Goal: Transaction & Acquisition: Purchase product/service

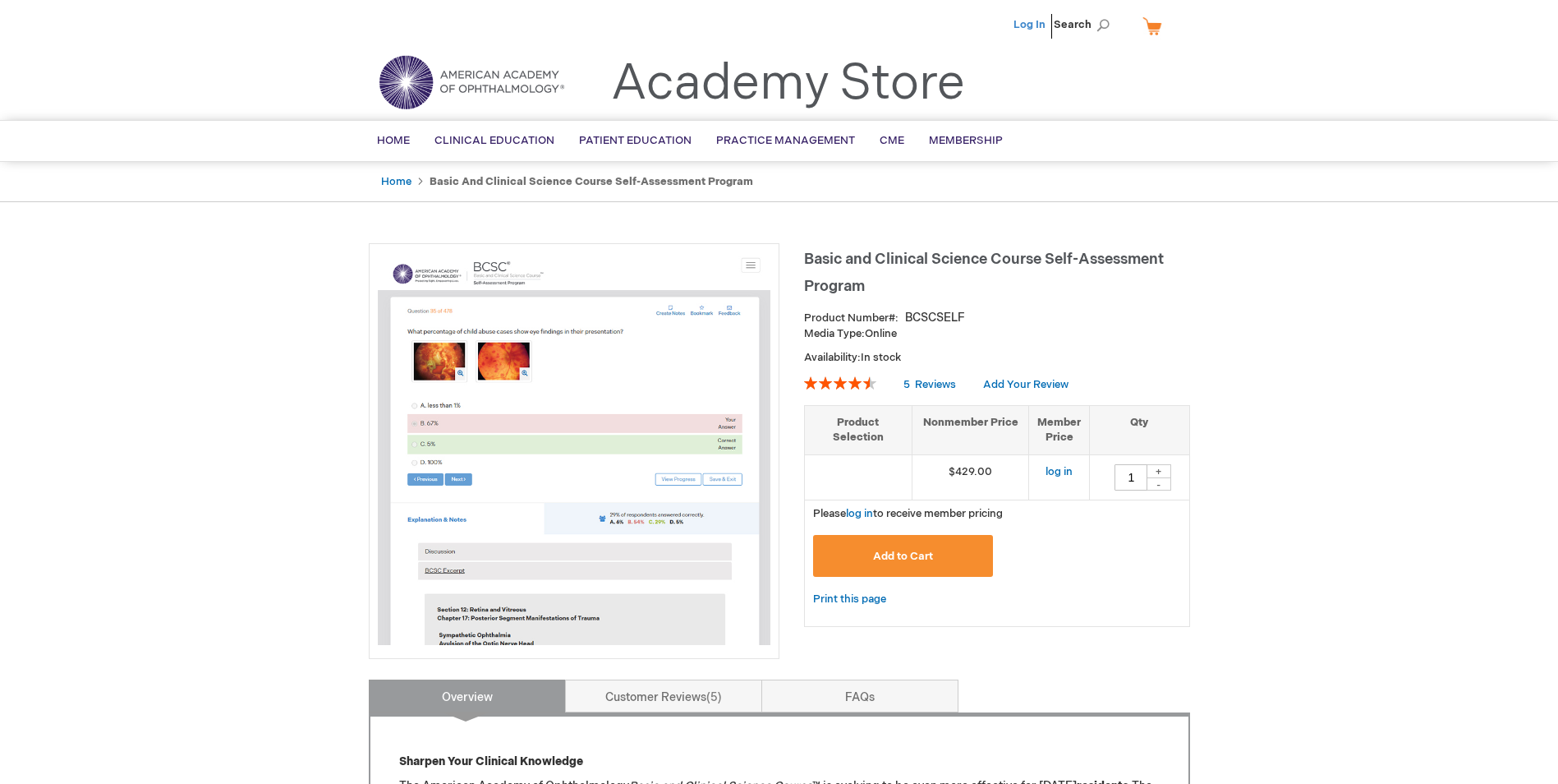
click at [1041, 25] on link "Log In" at bounding box center [1029, 25] width 32 height 13
click at [1034, 27] on link "Log In" at bounding box center [1029, 25] width 32 height 13
click at [952, 552] on button "Add to Cart" at bounding box center [903, 556] width 181 height 42
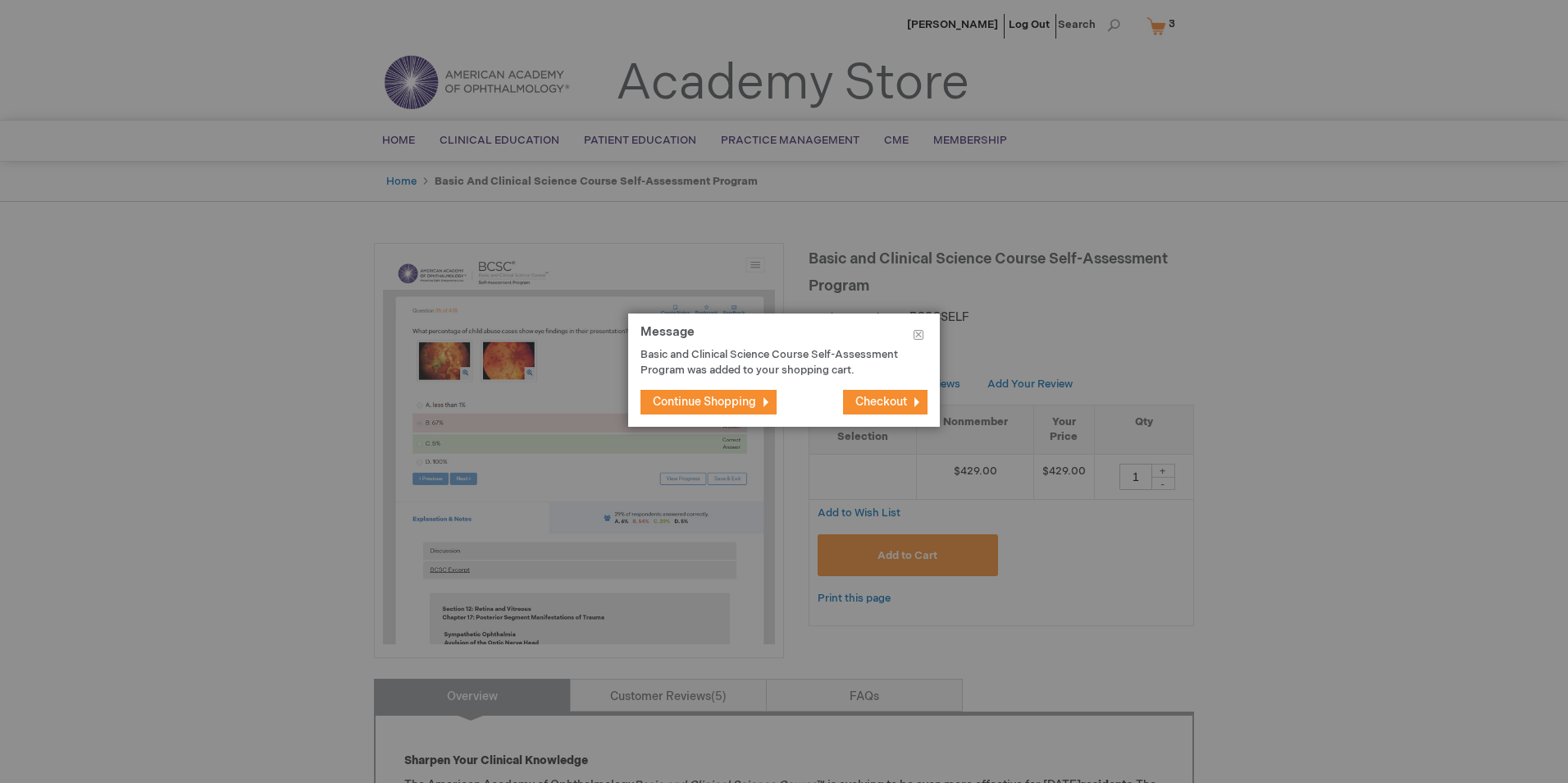
click at [905, 405] on span "Checkout" at bounding box center [881, 401] width 52 height 14
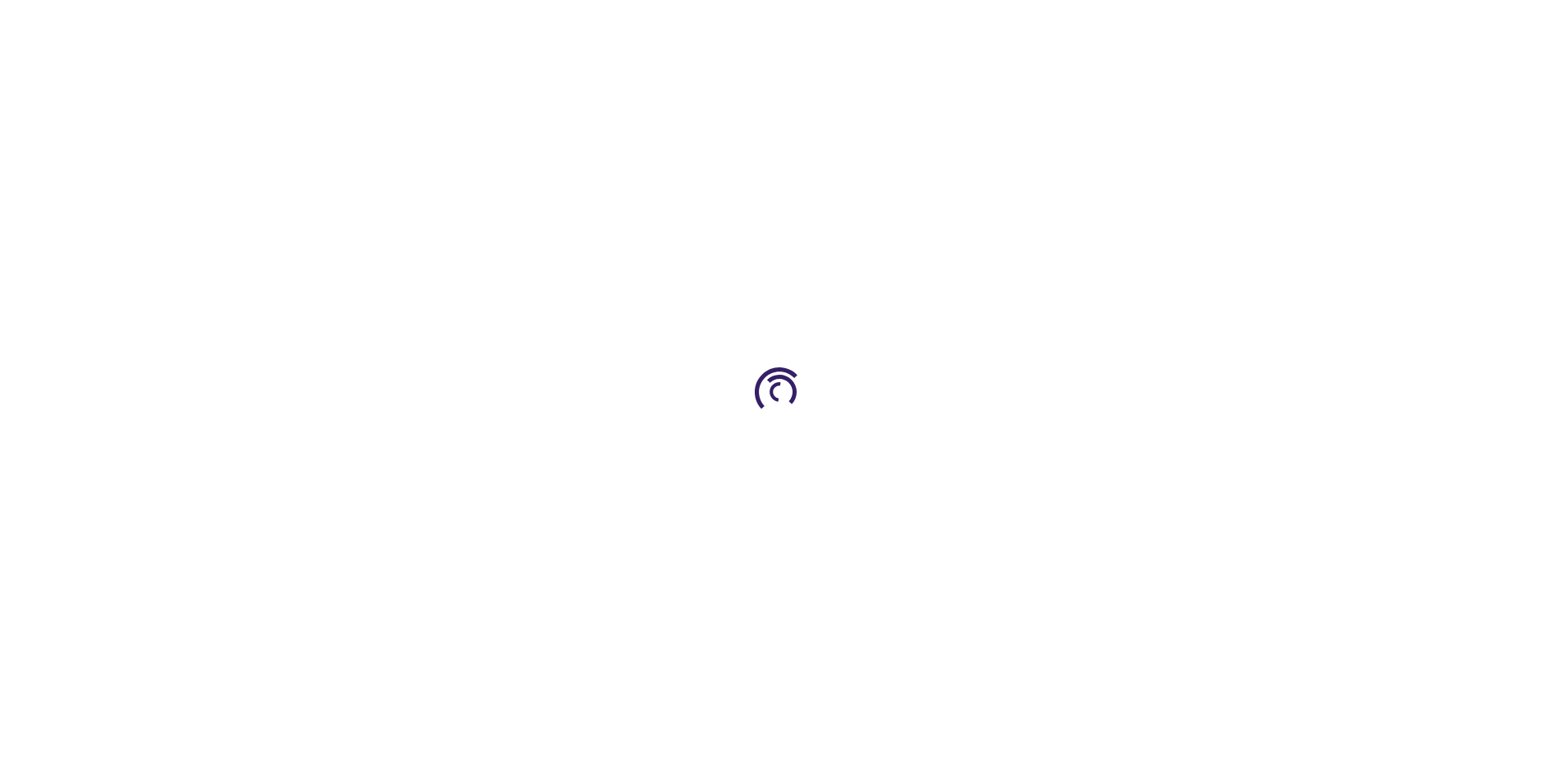
select select "US"
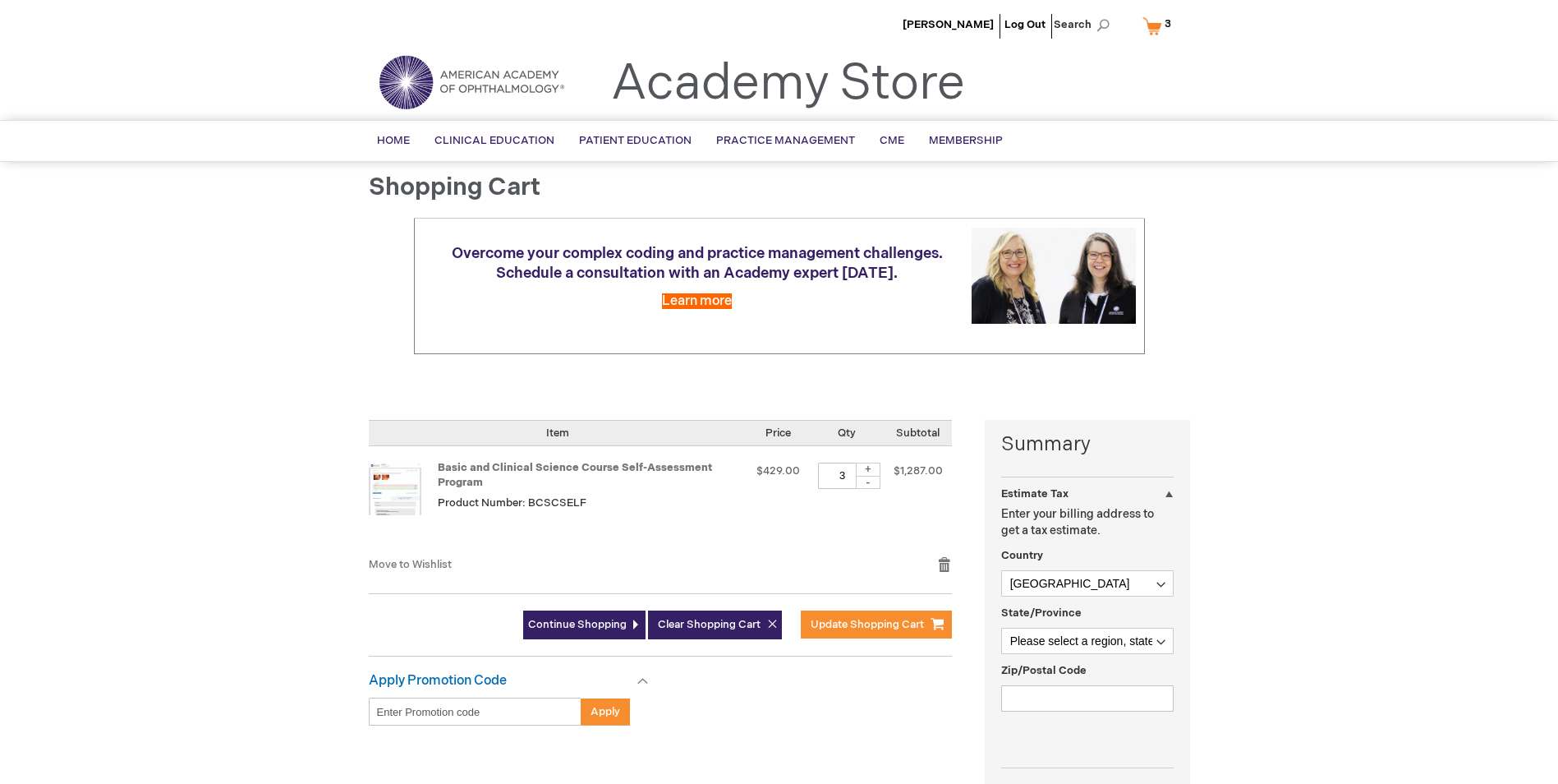
click at [862, 486] on div "-" at bounding box center [868, 482] width 25 height 13
click at [868, 485] on div "-" at bounding box center [868, 482] width 25 height 13
type input "1"
click at [1298, 492] on div "Sofia Gisslar Log Out Search My Cart 3 3 items CLOSE RECENTLY ADDED ITEM(S) Clo…" at bounding box center [779, 641] width 1558 height 1283
click at [884, 627] on span "Update Shopping Cart" at bounding box center [867, 624] width 113 height 13
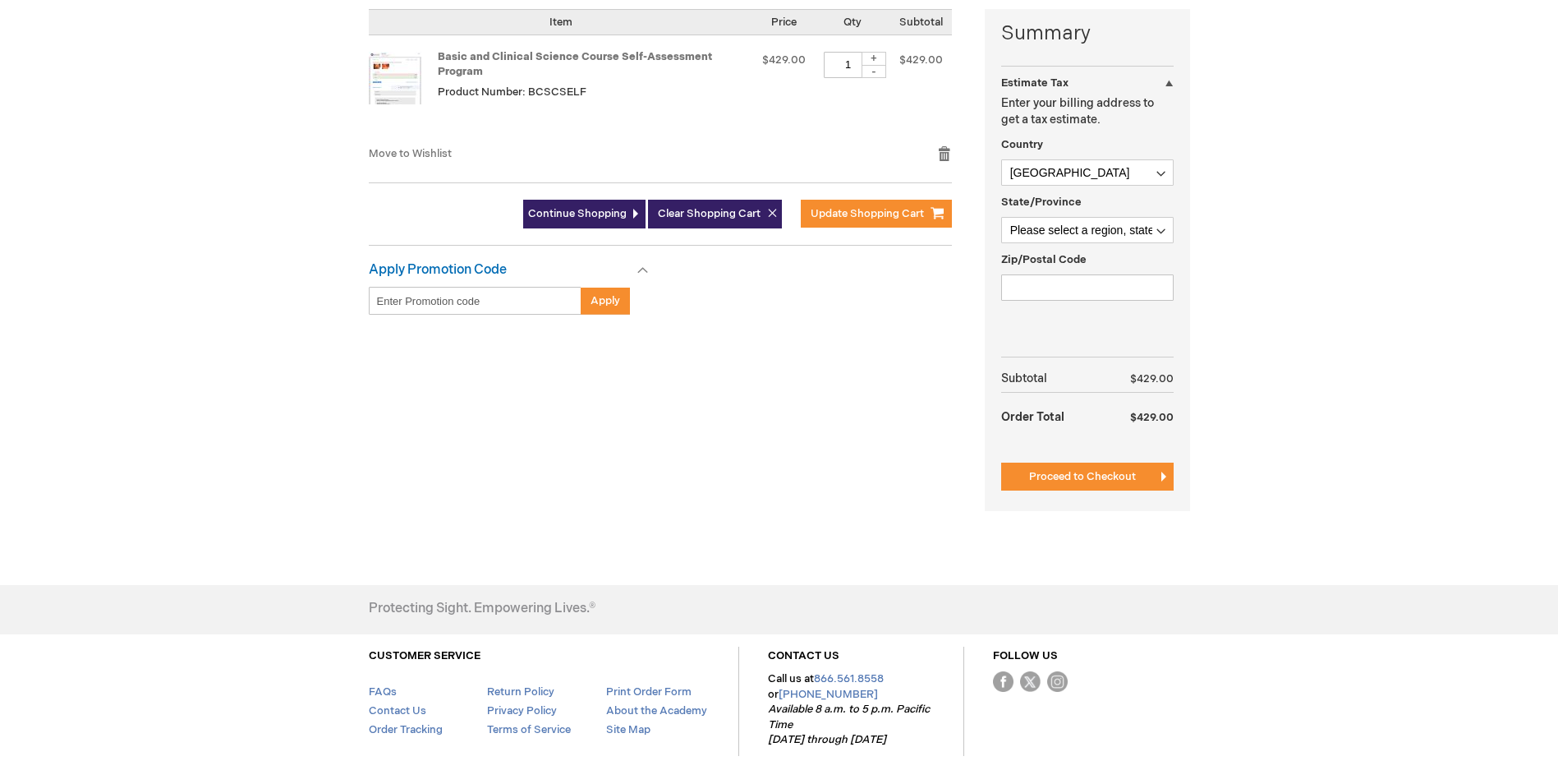
scroll to position [328, 0]
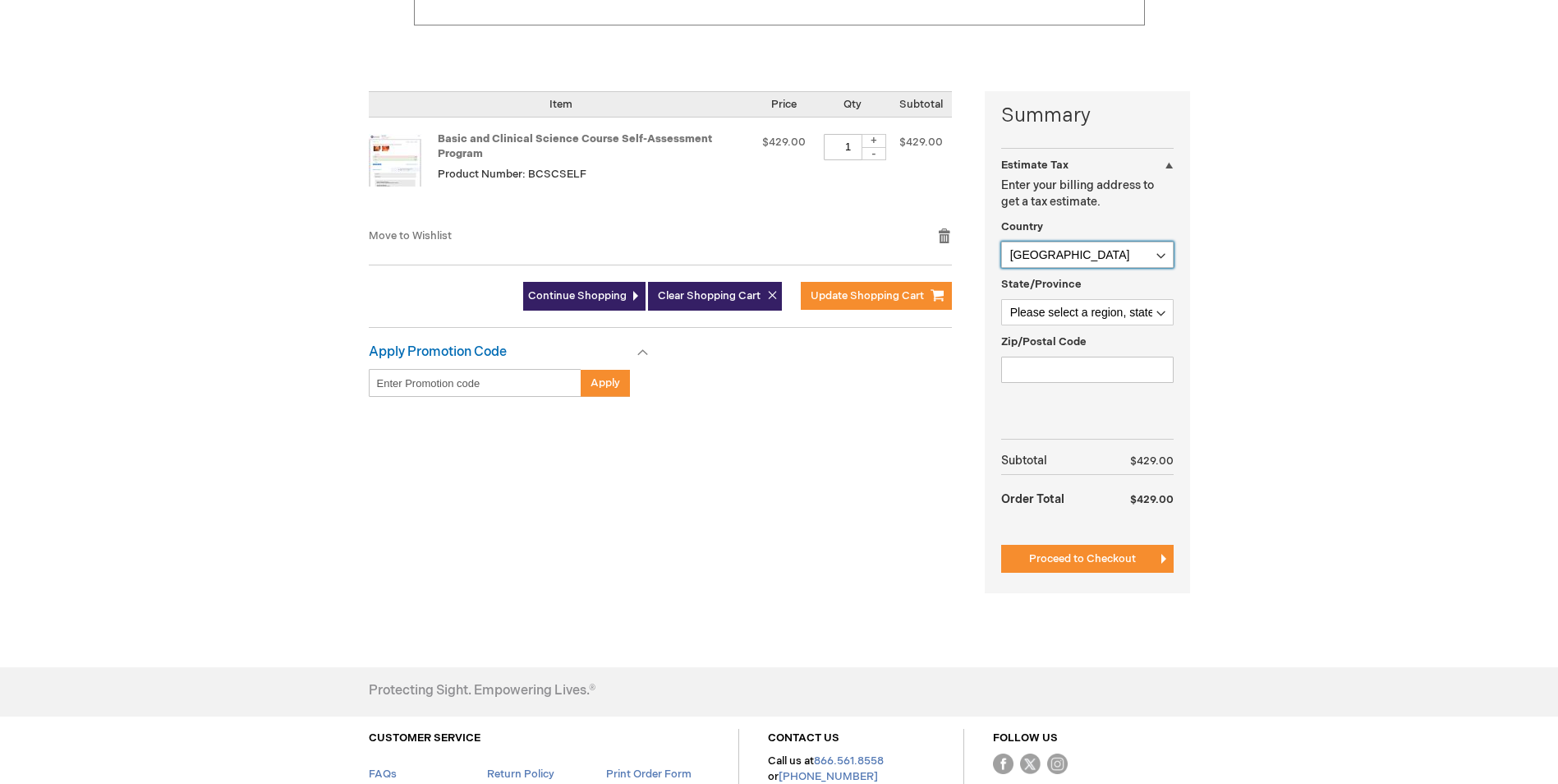
click at [1130, 253] on select "Afghanistan Åland Islands Albania Algeria American Samoa Andorra Angola Anguill…" at bounding box center [1087, 254] width 172 height 26
select select "SE"
click at [1001, 242] on select "Afghanistan Åland Islands Albania Algeria American Samoa Andorra Angola Anguill…" at bounding box center [1087, 254] width 172 height 26
click at [1092, 314] on select "Please select a region, state or province. Blekinge län Dalarnas län Gävleborgs…" at bounding box center [1087, 312] width 172 height 26
select select "1092"
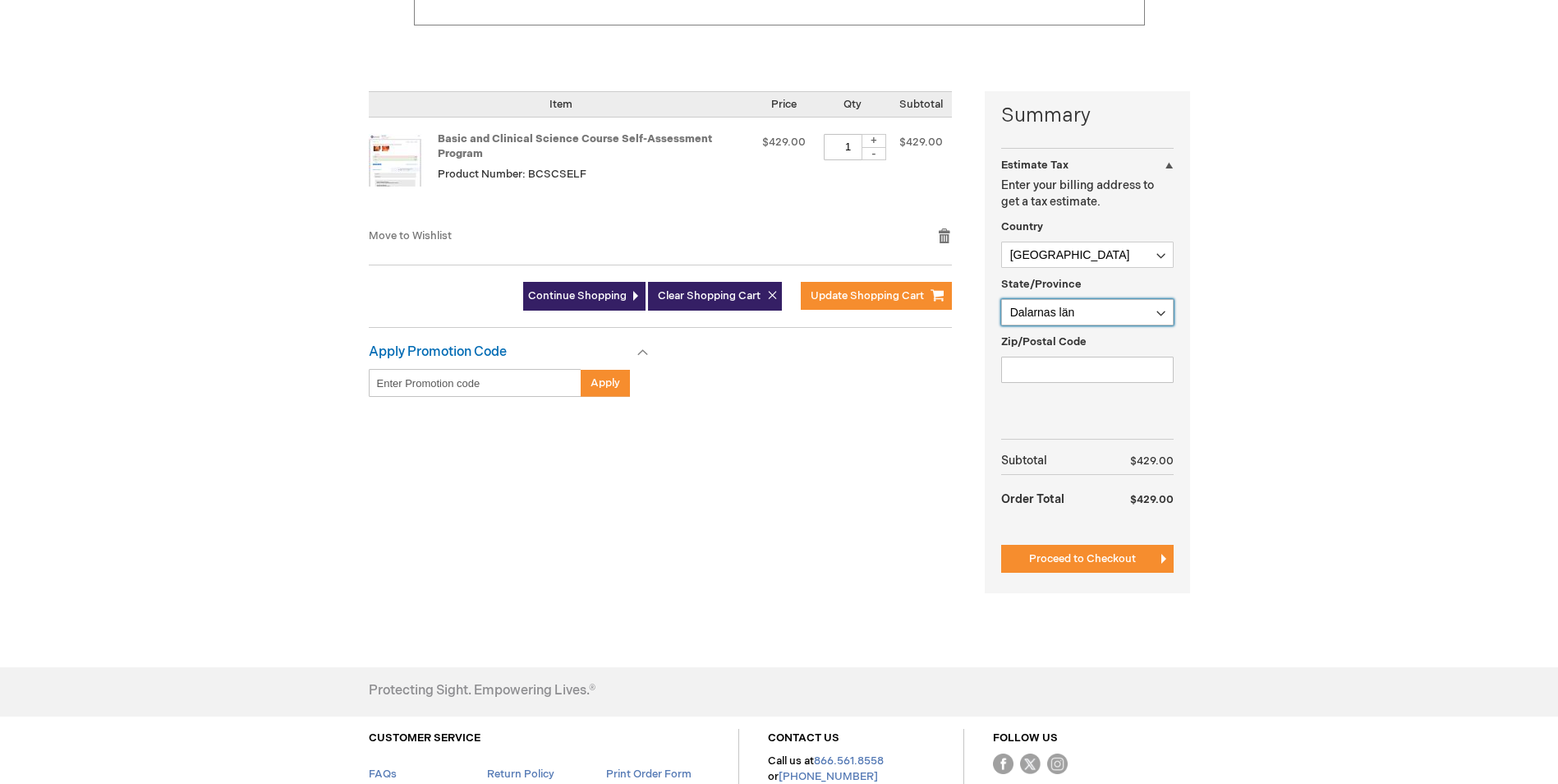
click at [1001, 299] on select "Please select a region, state or province. Blekinge län Dalarnas län Gävleborgs…" at bounding box center [1087, 312] width 172 height 26
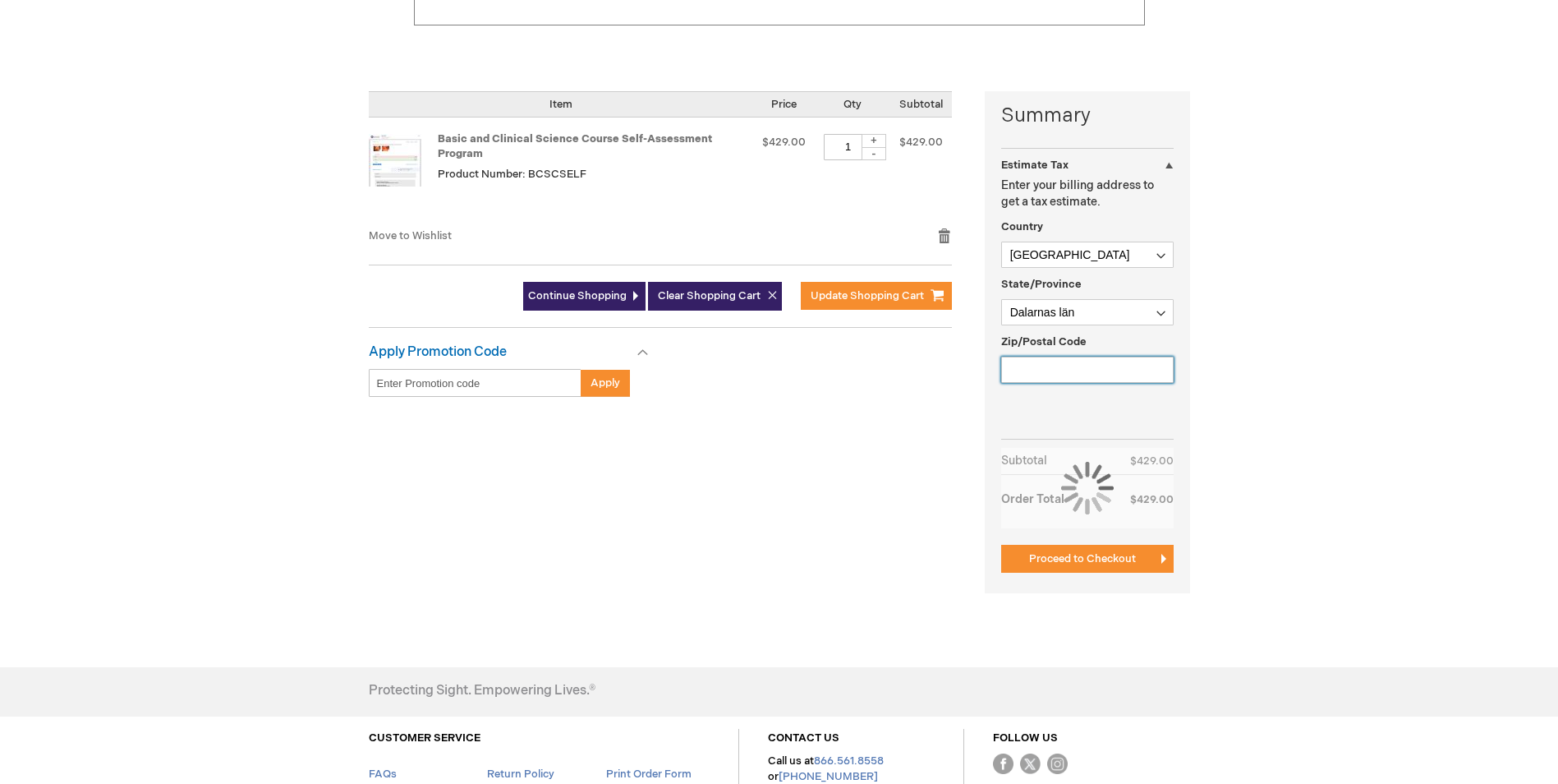
click at [1067, 374] on input "Zip/Postal Code" at bounding box center [1087, 369] width 172 height 26
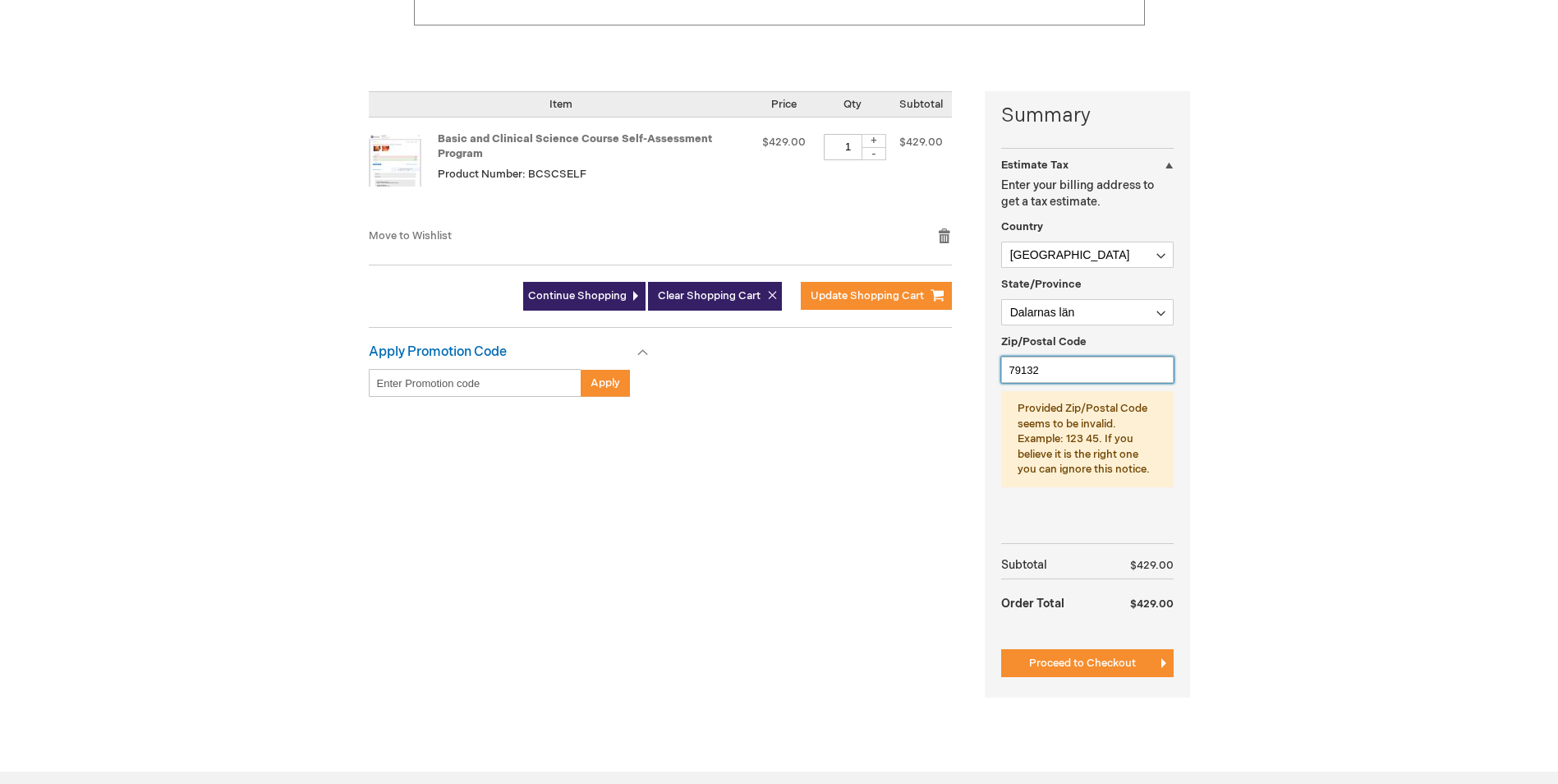
click at [1027, 374] on input "79132" at bounding box center [1087, 369] width 172 height 26
type input "791 32"
drag, startPoint x: 1322, startPoint y: 495, endPoint x: 1311, endPoint y: 497, distance: 11.2
click at [1312, 497] on div "Sofia Gisslar Log Out Search My Cart 1 1 items CLOSE RECENTLY ADDED ITEM(S) Clo…" at bounding box center [779, 352] width 1558 height 1360
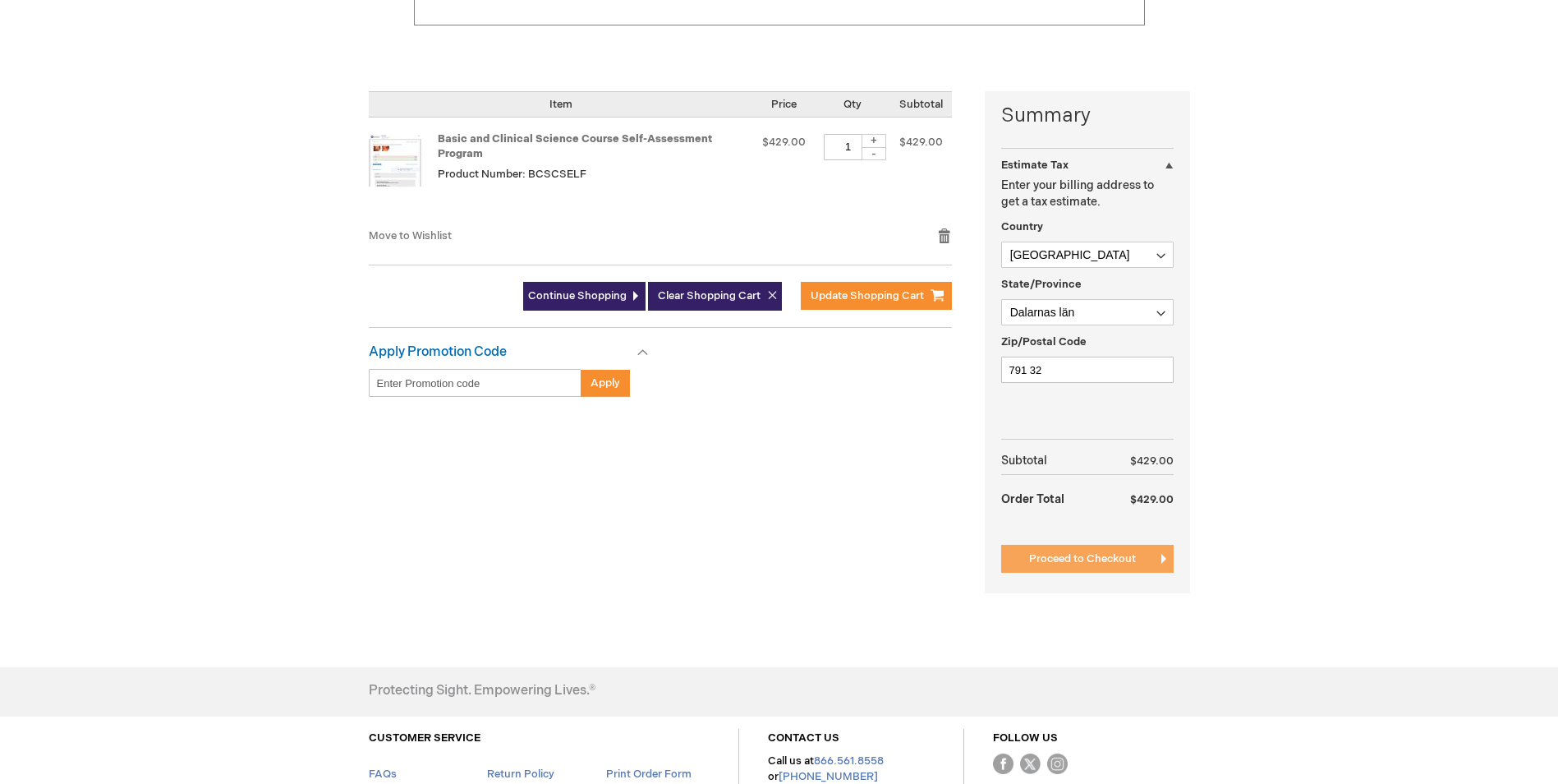
click at [1143, 557] on button "Proceed to Checkout" at bounding box center [1087, 558] width 172 height 28
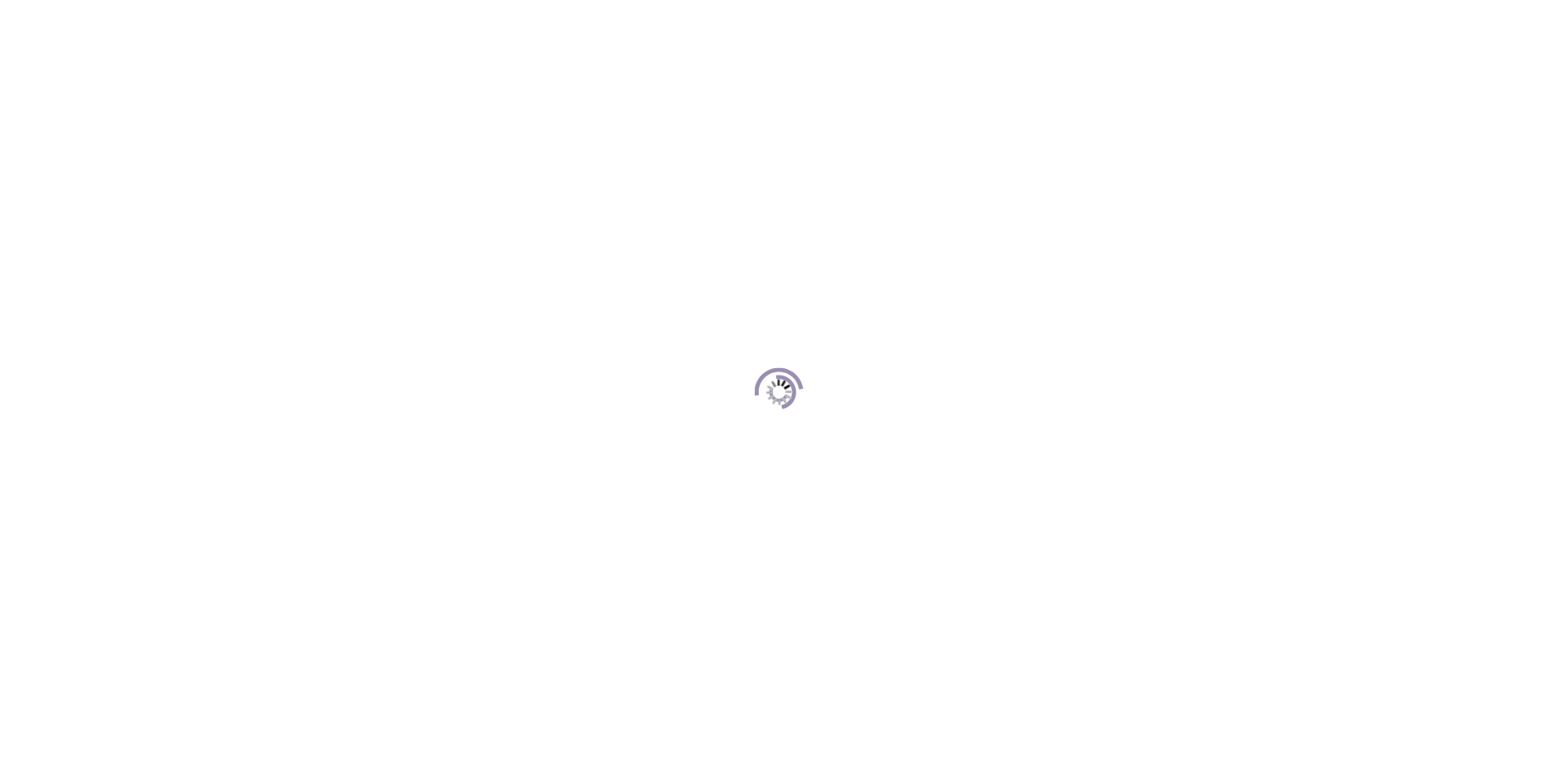
scroll to position [225, 0]
select select "SE"
select select "1092"
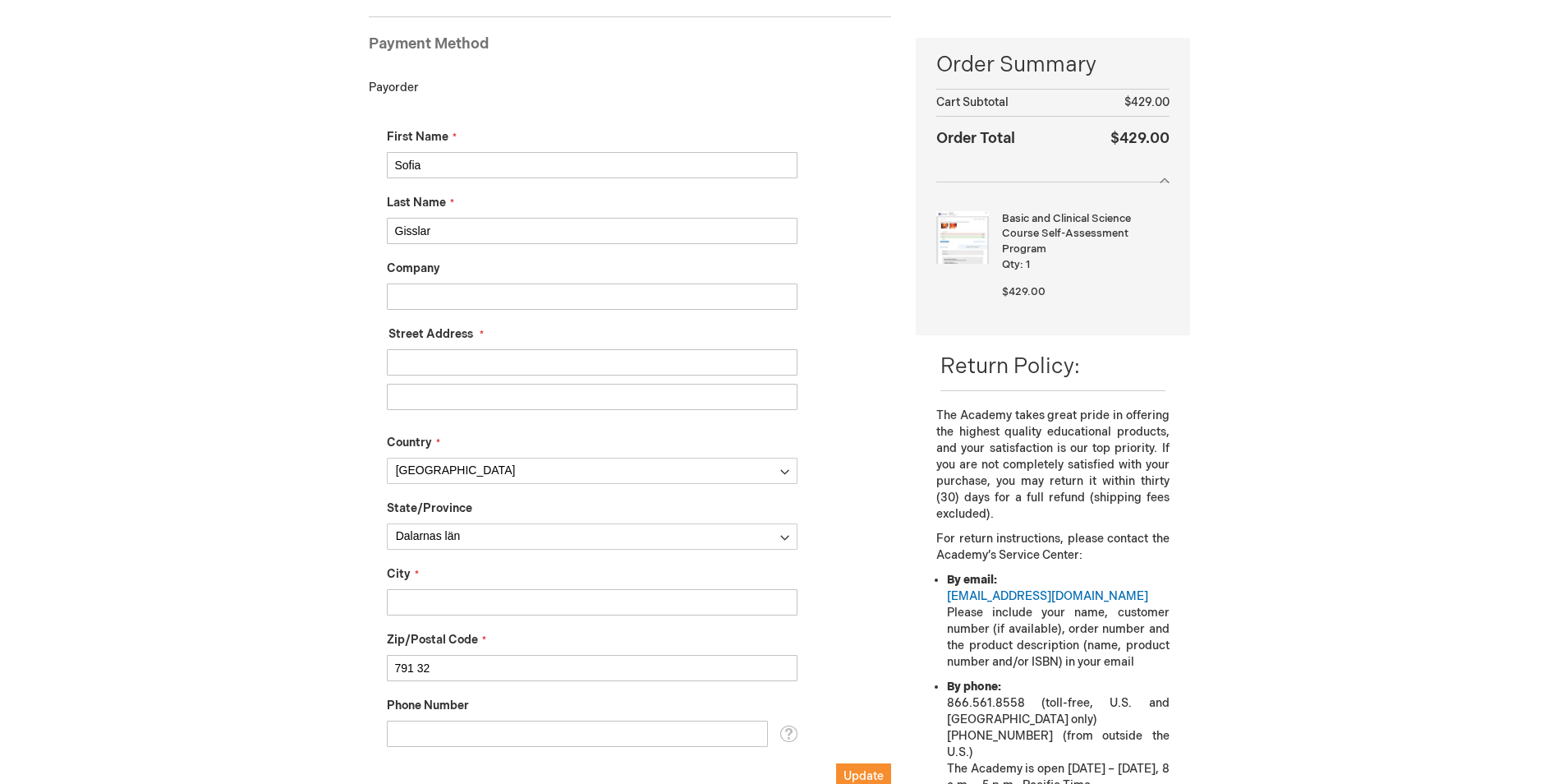
click at [444, 355] on input "Street Address: Line 1" at bounding box center [592, 362] width 411 height 26
type input "Linnéplan 2B"
click at [462, 599] on input "City" at bounding box center [592, 602] width 411 height 26
type input "Falun"
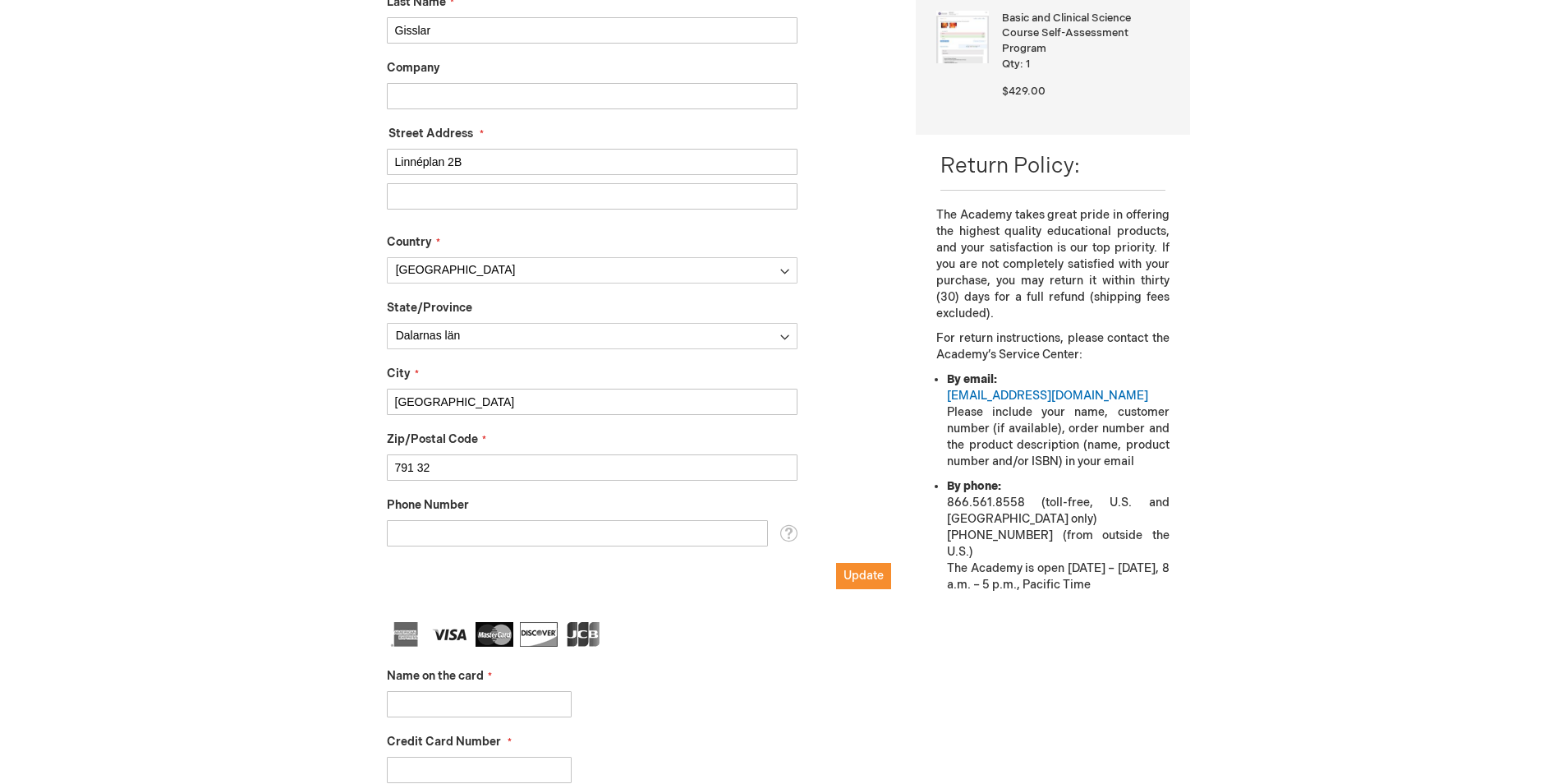
scroll to position [471, 0]
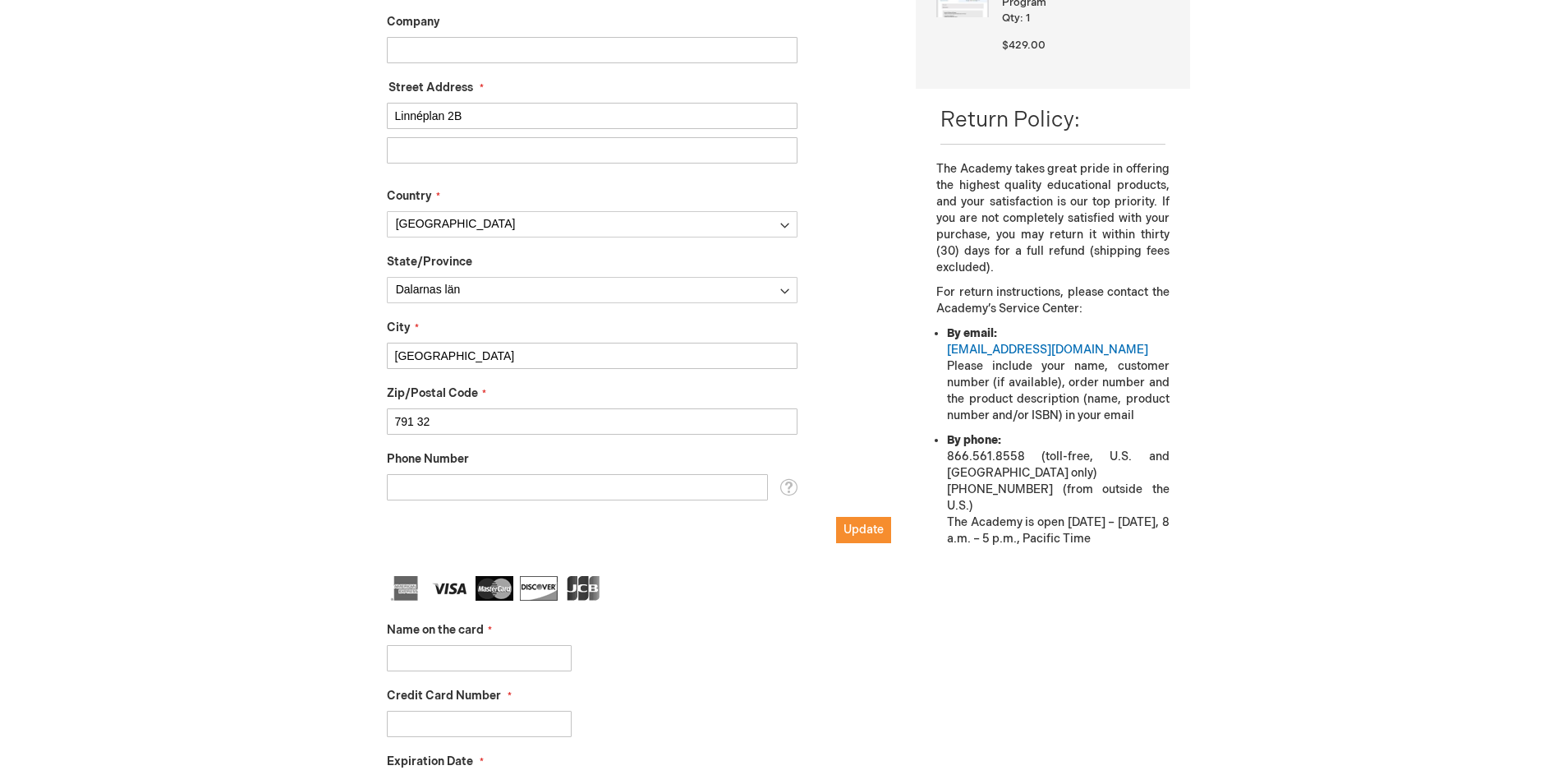
click at [449, 471] on div "Phone Number Tooltip For delivery questions." at bounding box center [592, 476] width 411 height 49
click at [446, 487] on input "Phone Number" at bounding box center [577, 487] width 381 height 26
type input "[PHONE_NUMBER]"
click at [436, 655] on input "Name on the card" at bounding box center [479, 657] width 185 height 26
type input "Sofia Helene Gisslar"
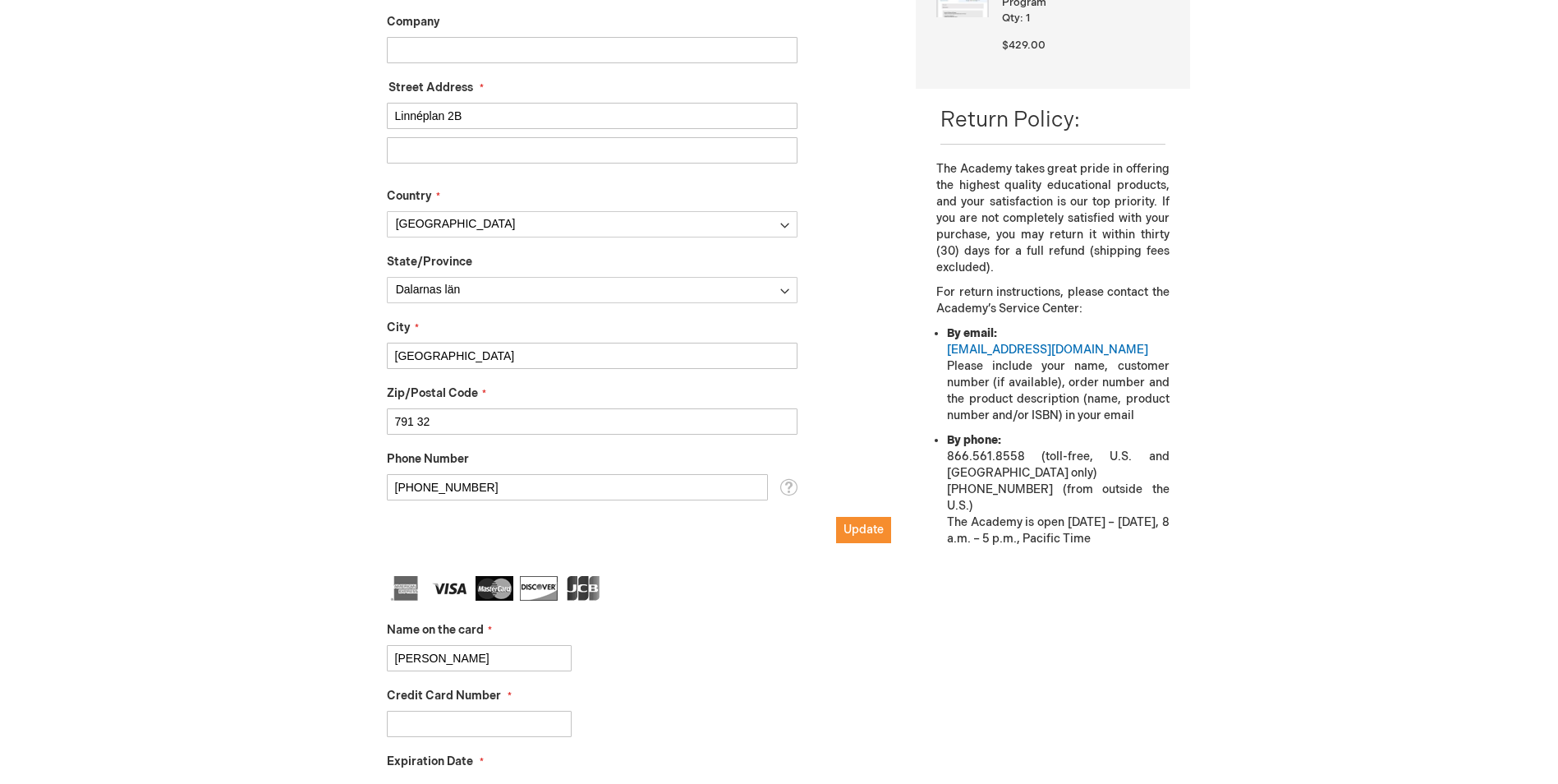
click at [435, 727] on input "Credit Card Number" at bounding box center [479, 723] width 185 height 26
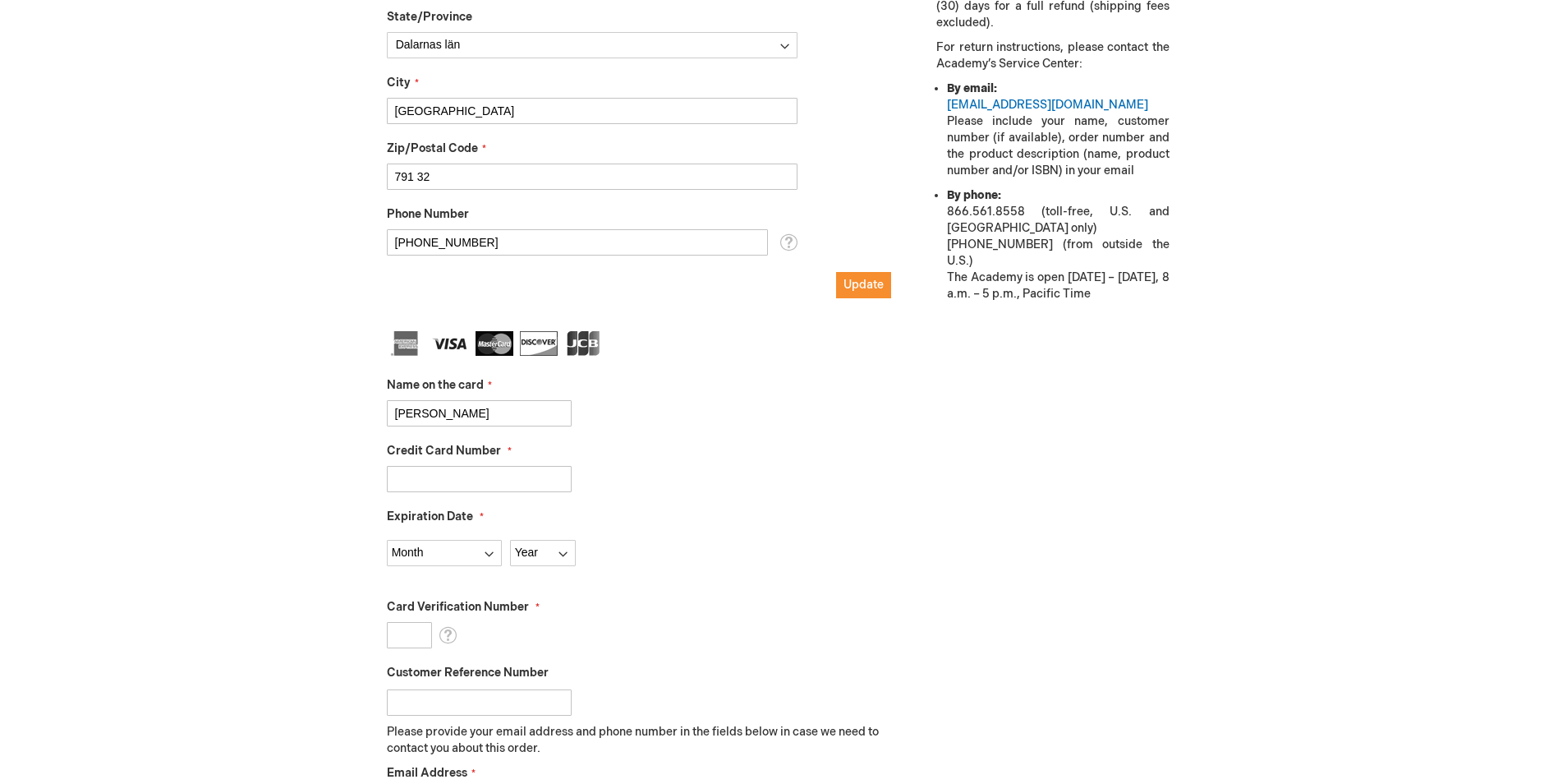
scroll to position [718, 0]
type input "4918890005959652"
click at [437, 561] on select "Month 01 - January 02 - February 03 - March 04 - April 05 - May 06 - June 07 - …" at bounding box center [444, 551] width 115 height 26
select select "9"
click at [387, 538] on select "Month 01 - January 02 - February 03 - March 04 - April 05 - May 06 - June 07 - …" at bounding box center [444, 551] width 115 height 26
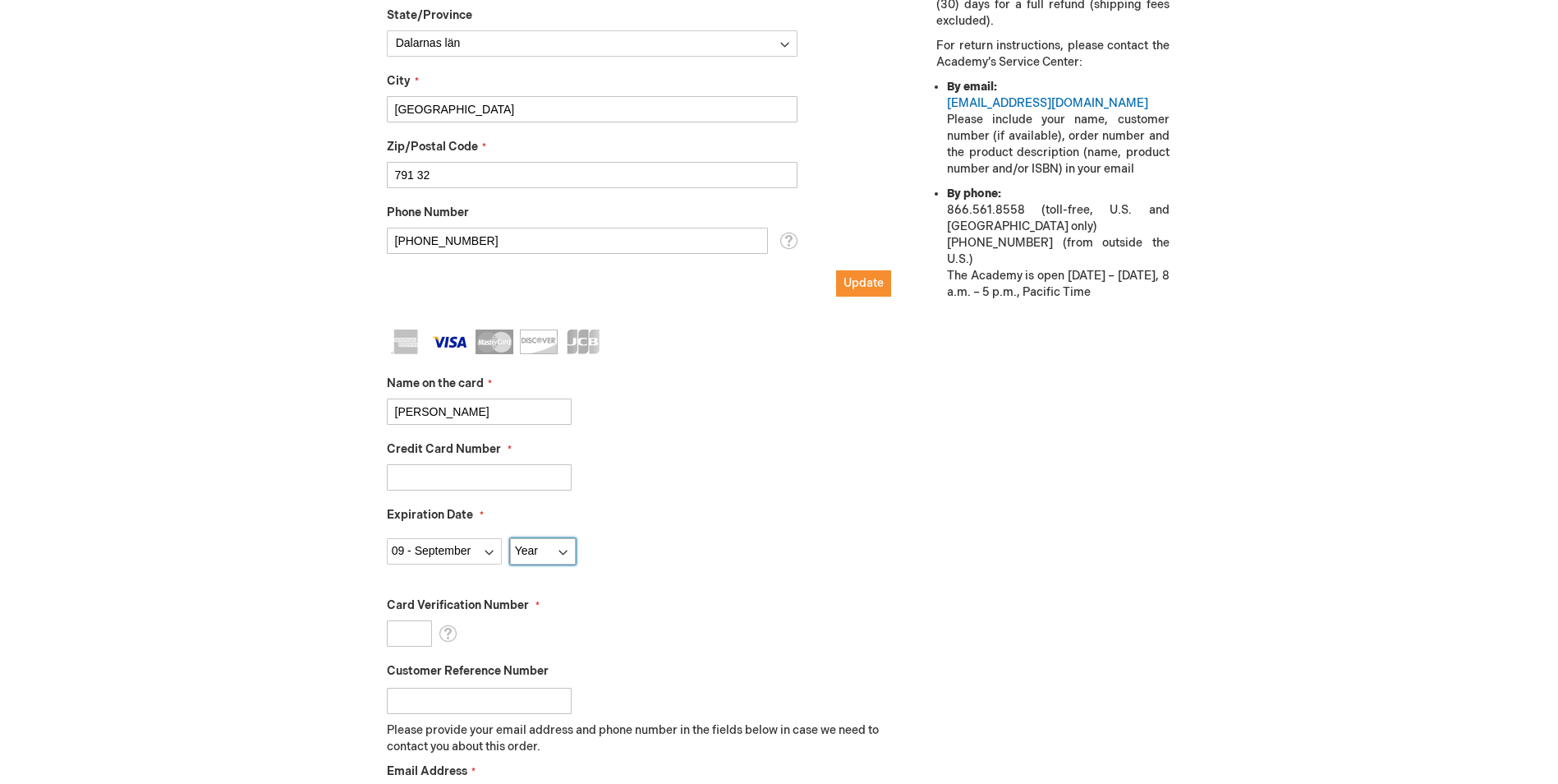
click at [564, 547] on select "Year 2025 2026 2027 2028 2029 2030 2031 2032 2033 2034 2035" at bounding box center [543, 551] width 66 height 26
select select "2026"
click at [511, 538] on select "Year 2025 2026 2027 2028 2029 2030 2031 2032 2033 2034 2035" at bounding box center [543, 551] width 66 height 26
click at [426, 632] on input "Card Verification Number" at bounding box center [409, 633] width 46 height 26
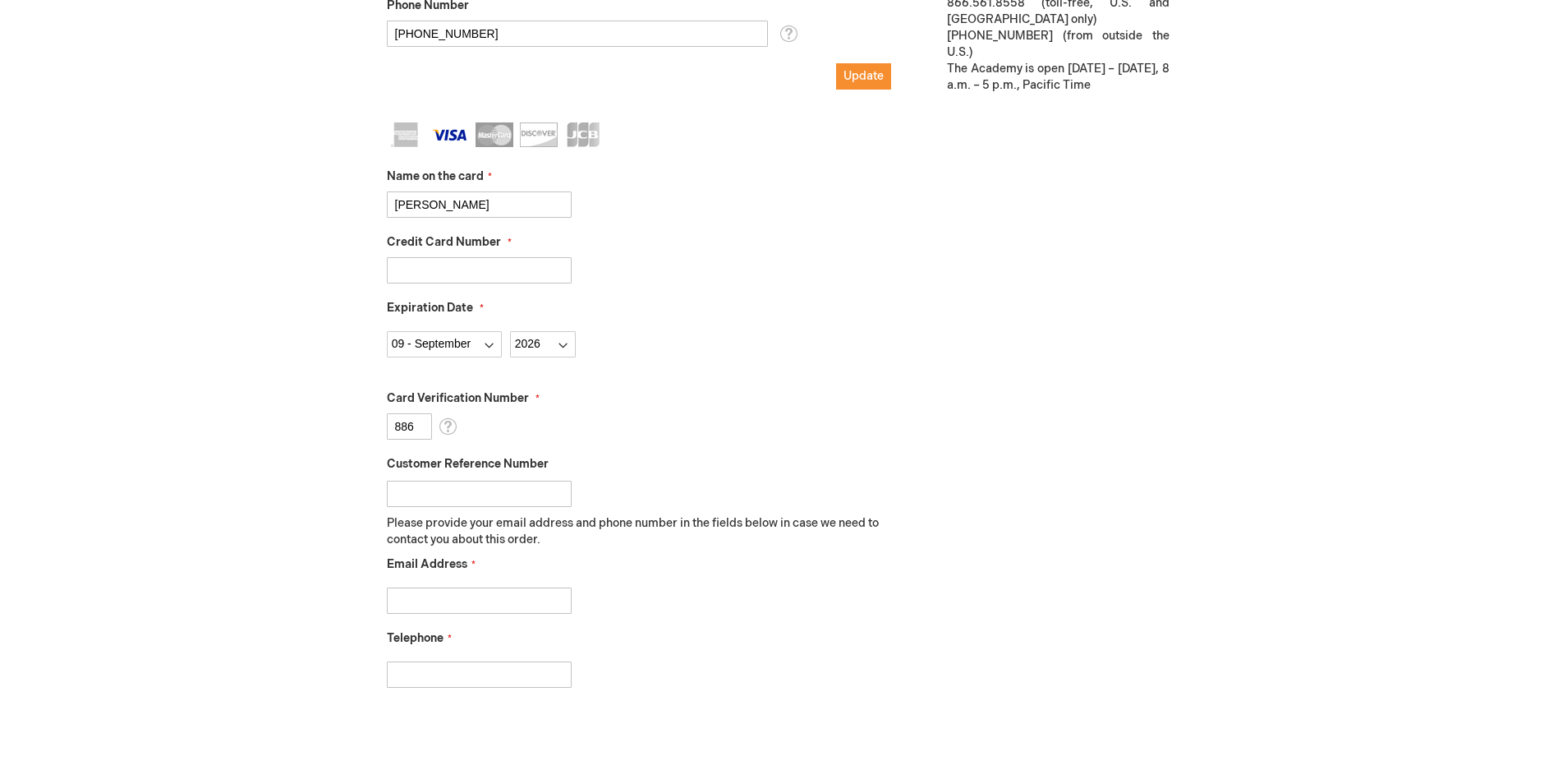
scroll to position [1047, 0]
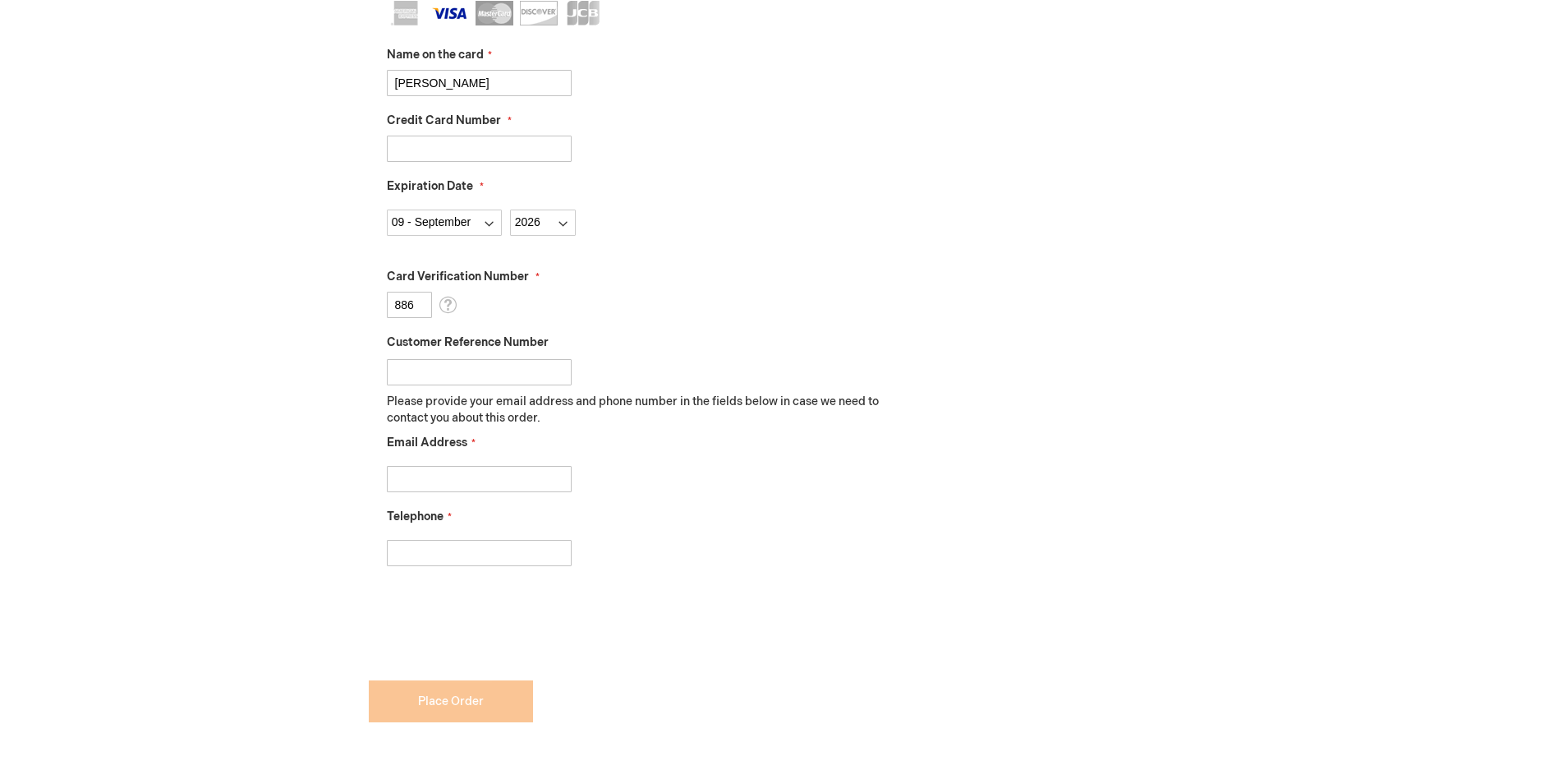
type input "886"
click at [519, 478] on input "Email Address" at bounding box center [479, 479] width 185 height 26
type input "sofia.gisslar@gmail.com"
click at [486, 561] on input "Telephone" at bounding box center [479, 552] width 185 height 26
type input "[PHONE_NUMBER]"
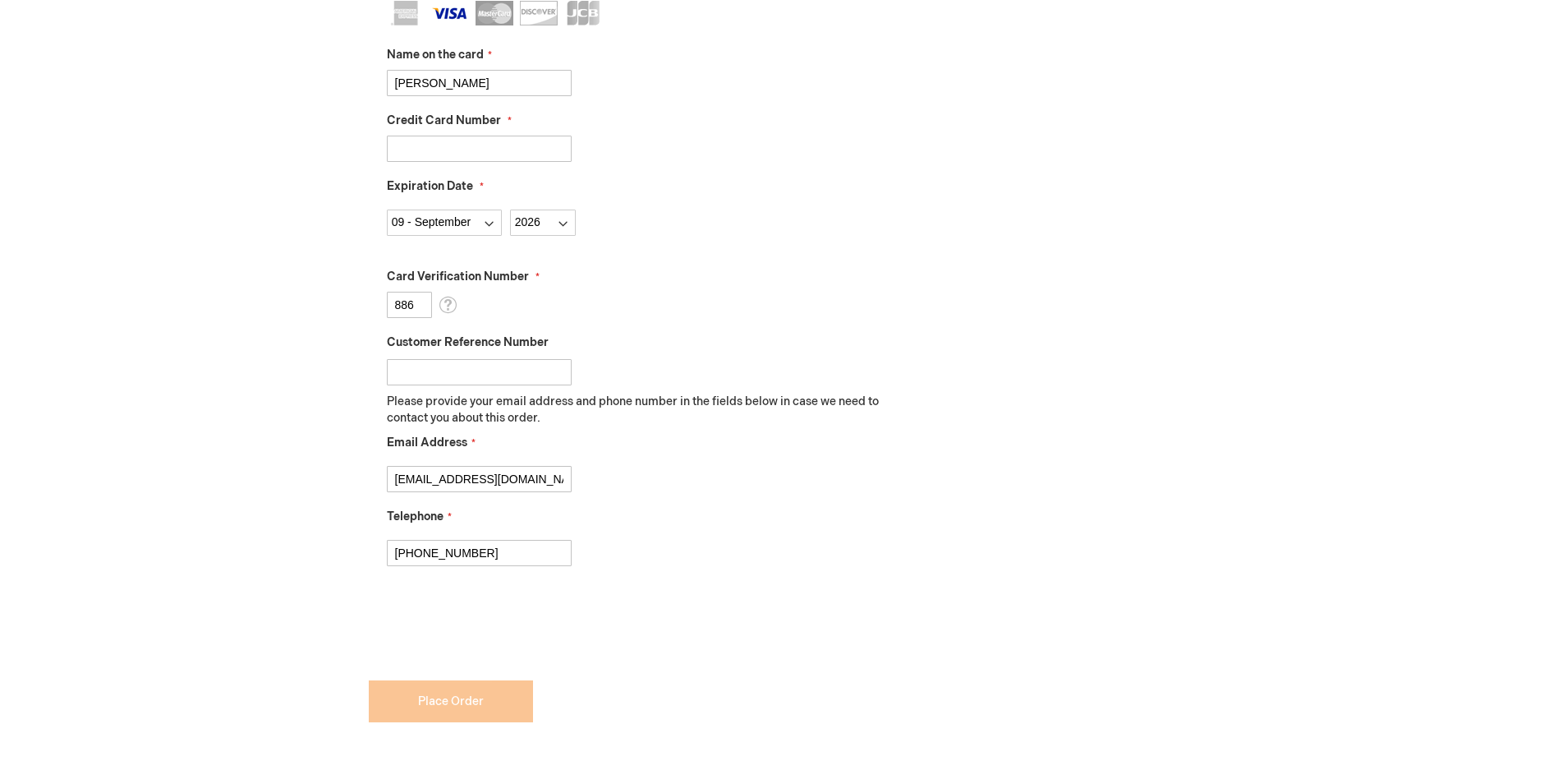
checkbox input "true"
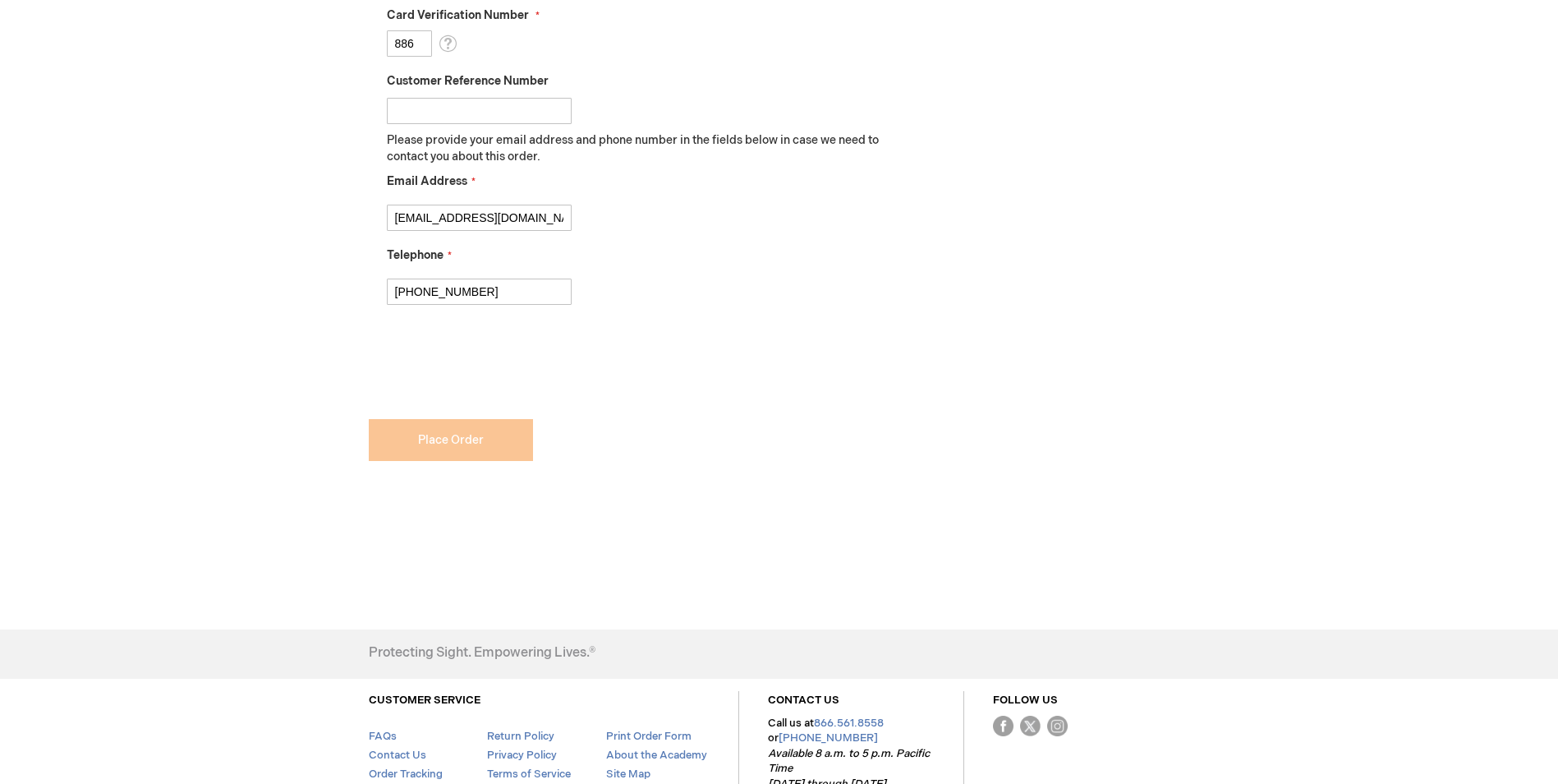
scroll to position [1375, 0]
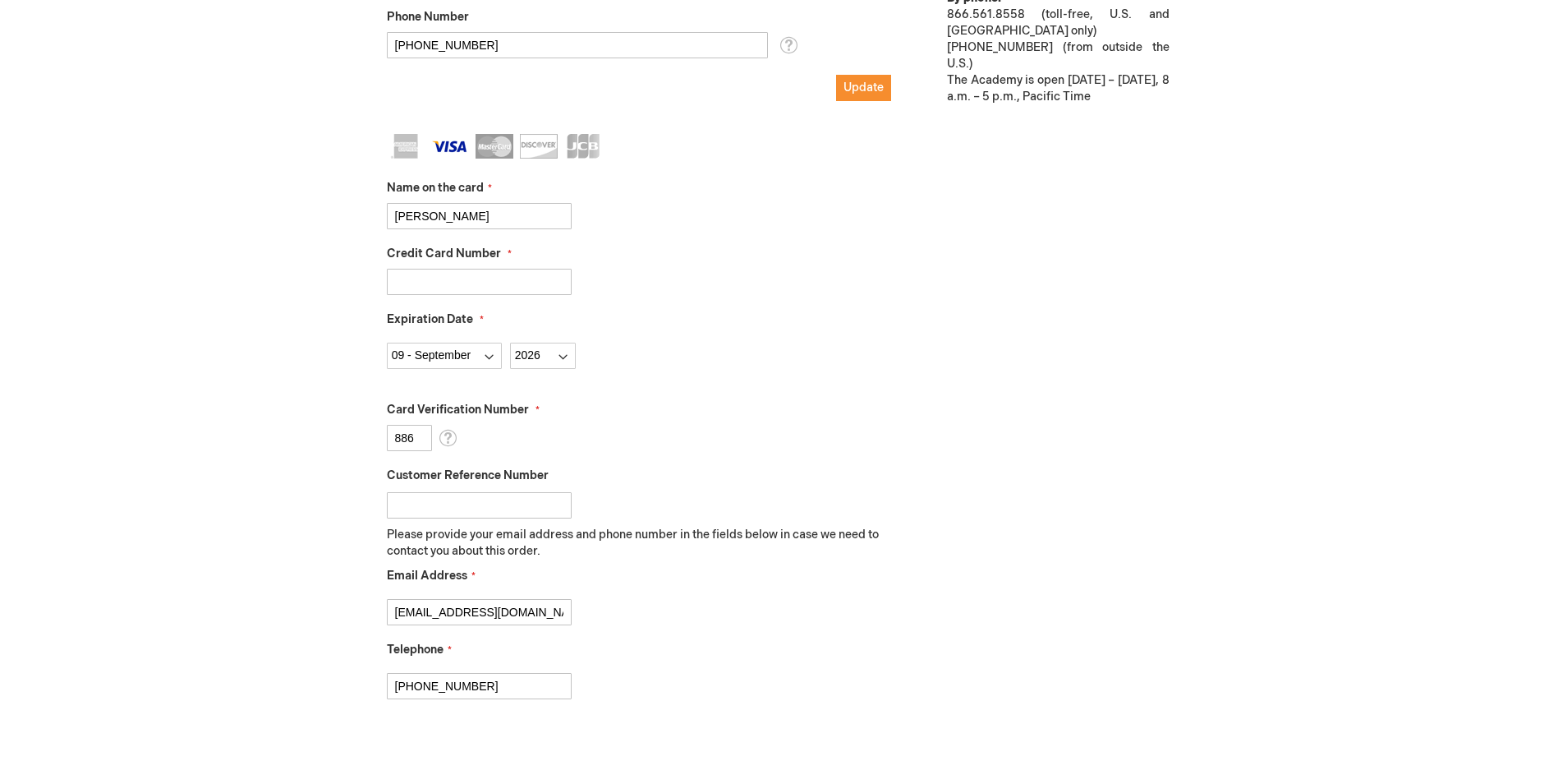
scroll to position [1129, 0]
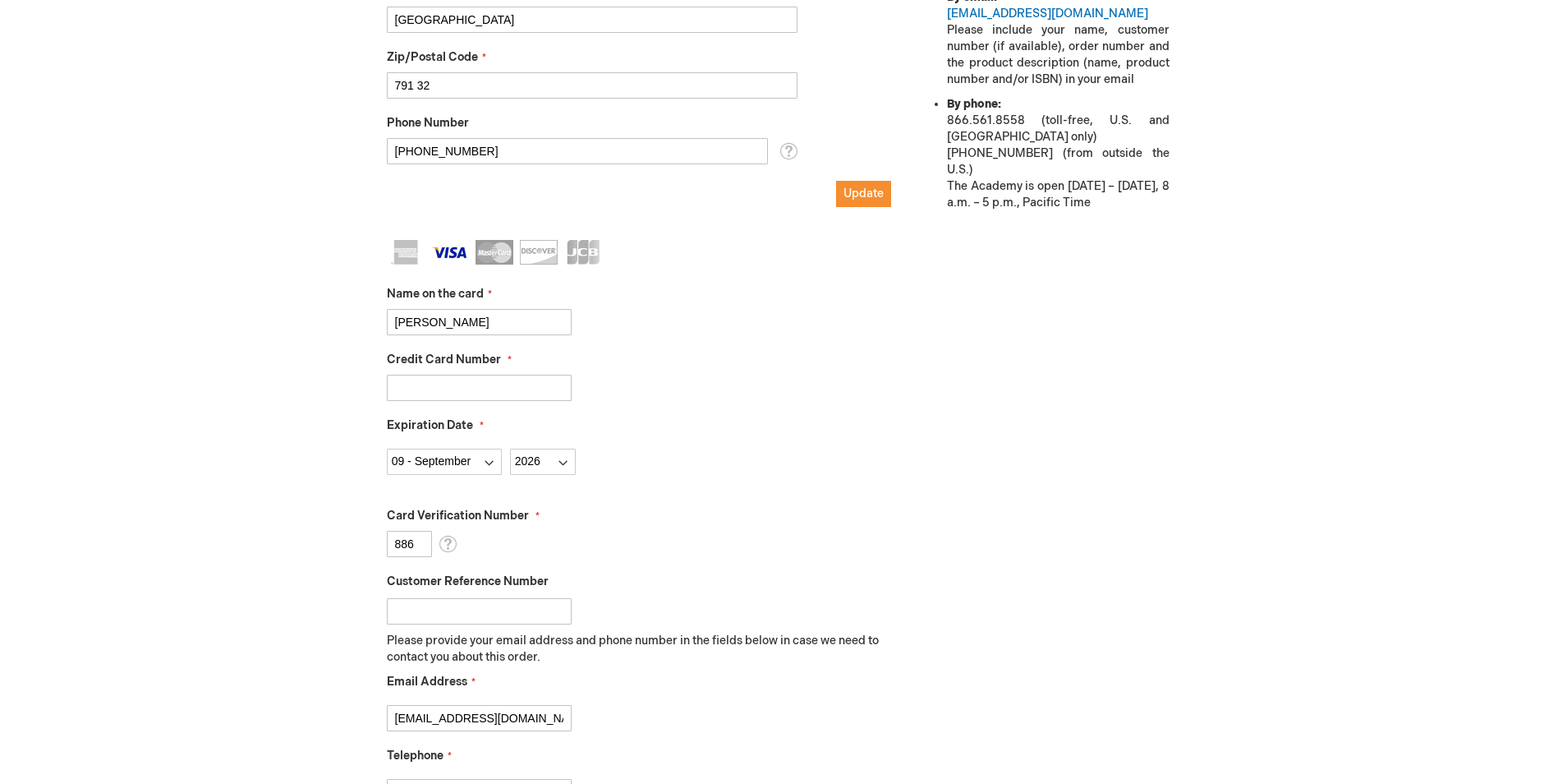
scroll to position [800, 0]
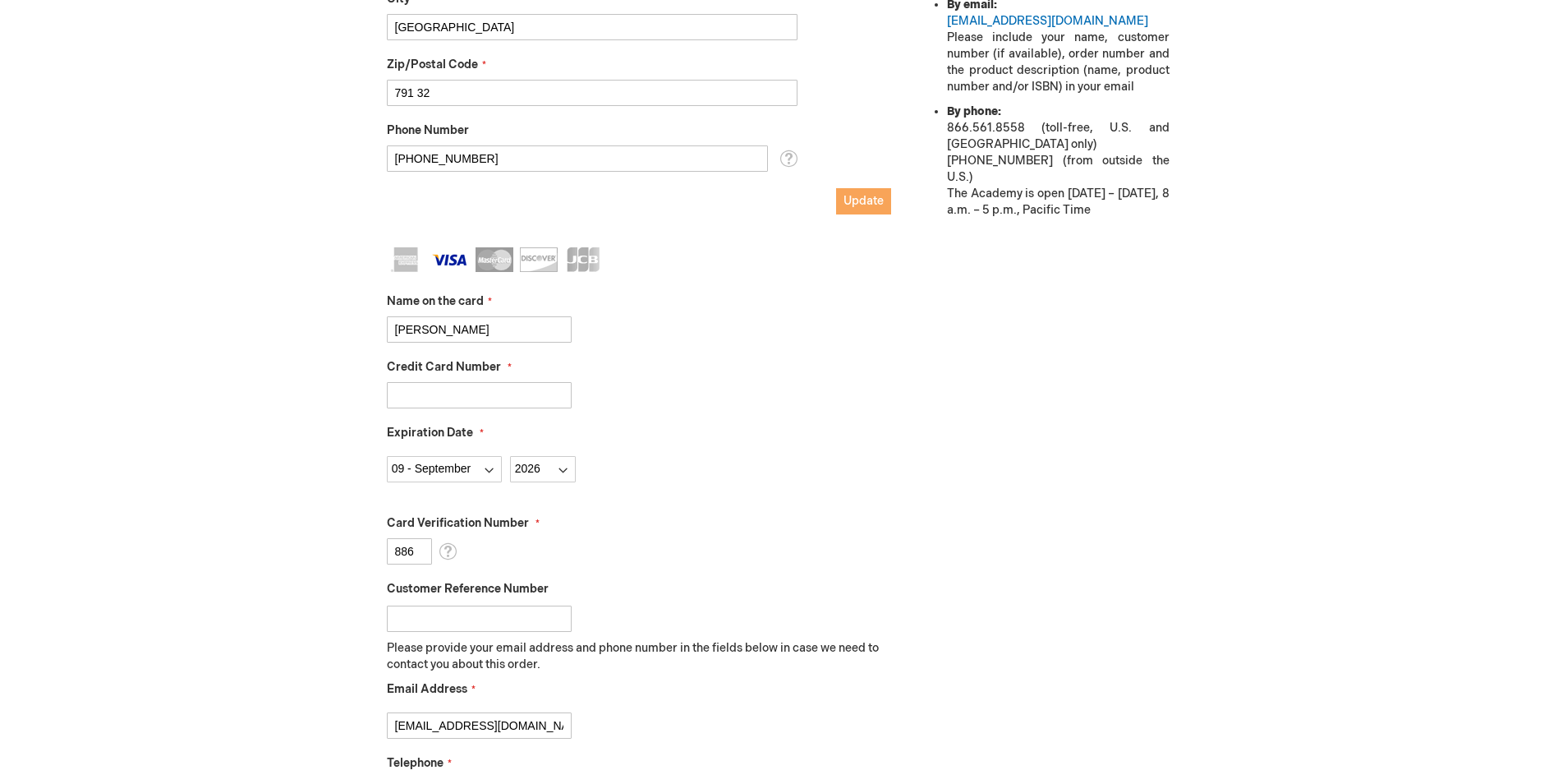
click at [871, 191] on button "Update" at bounding box center [863, 201] width 55 height 26
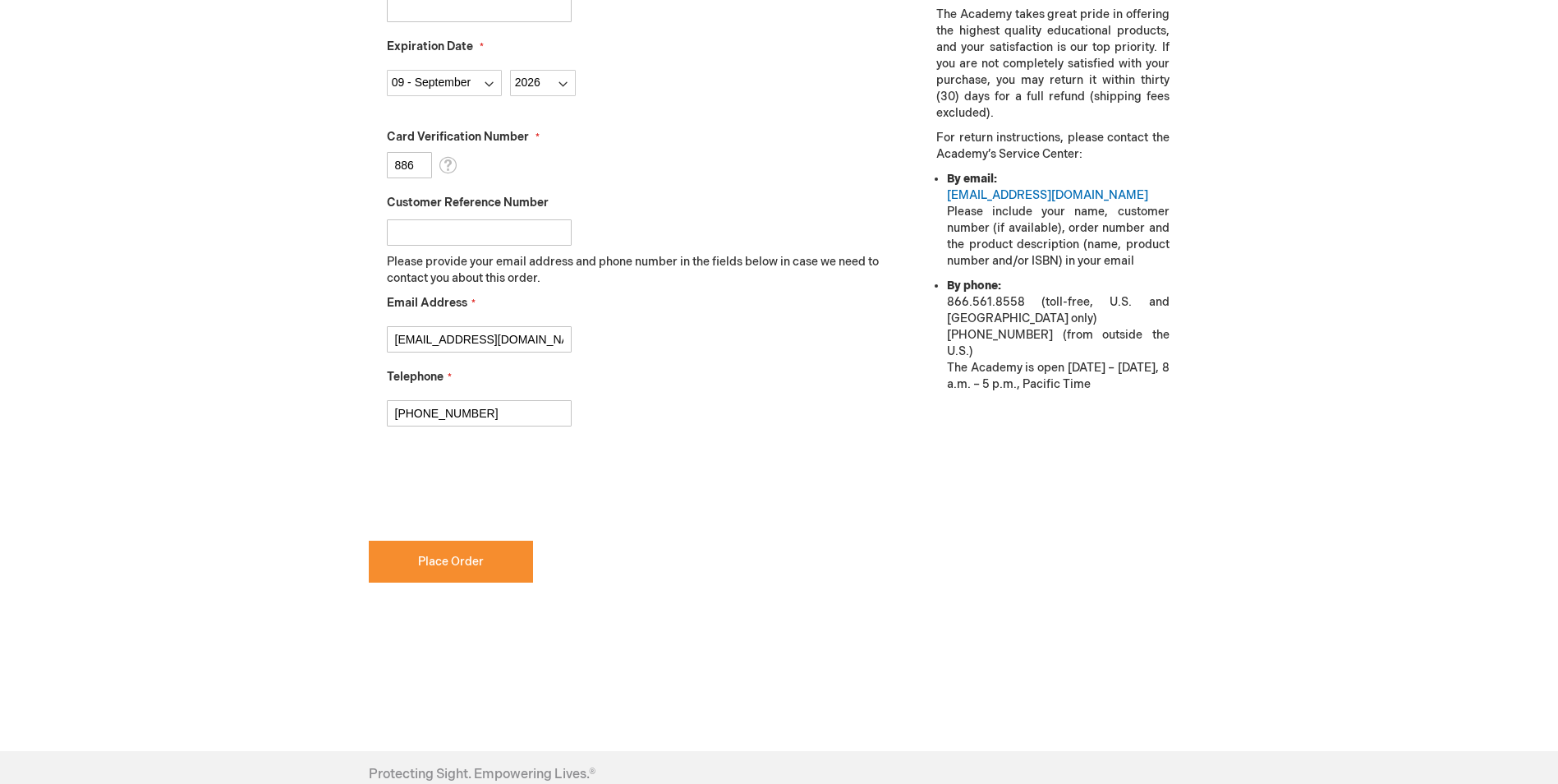
scroll to position [739, 0]
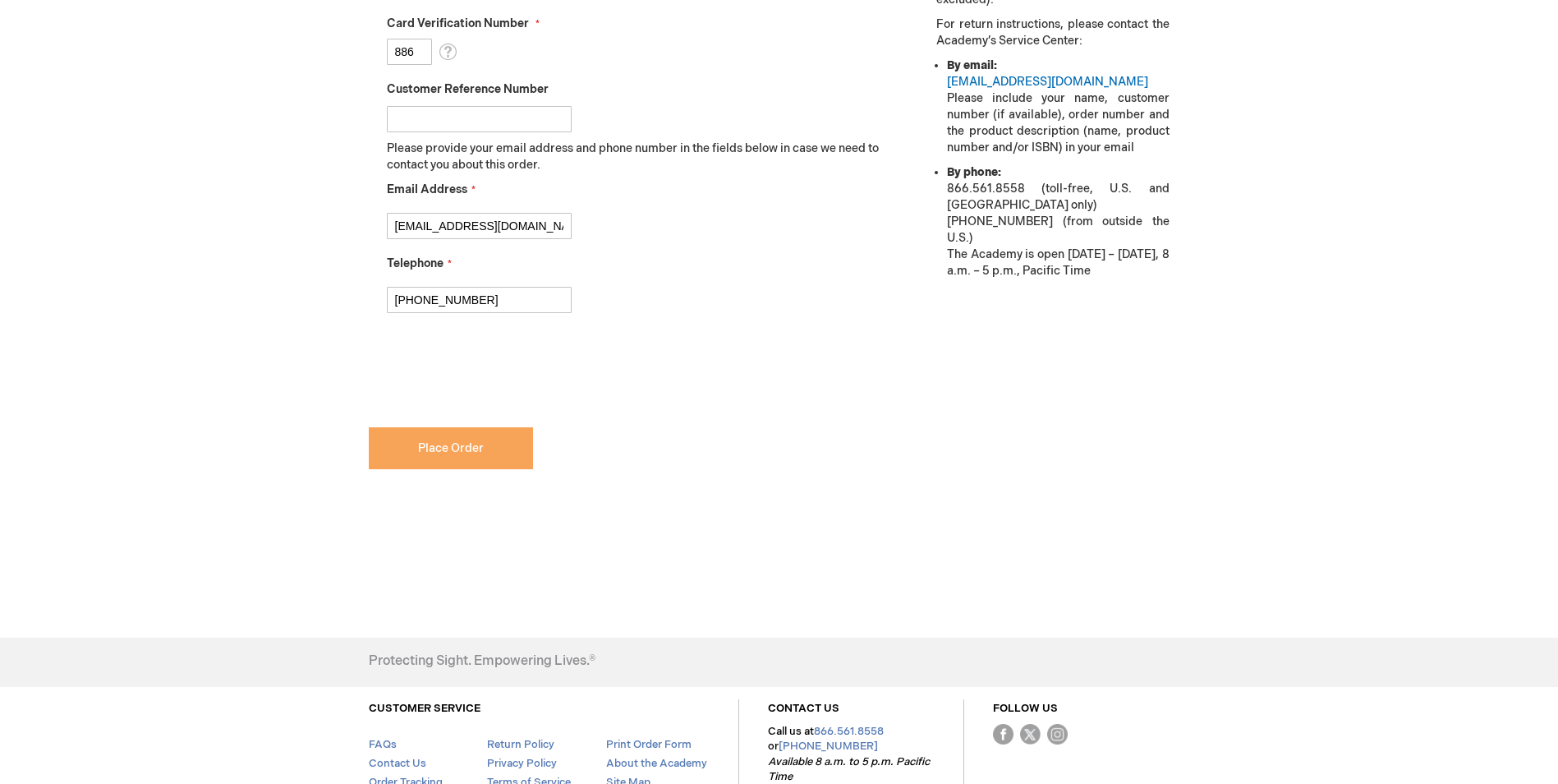
click at [467, 438] on button "Place Order" at bounding box center [451, 449] width 164 height 42
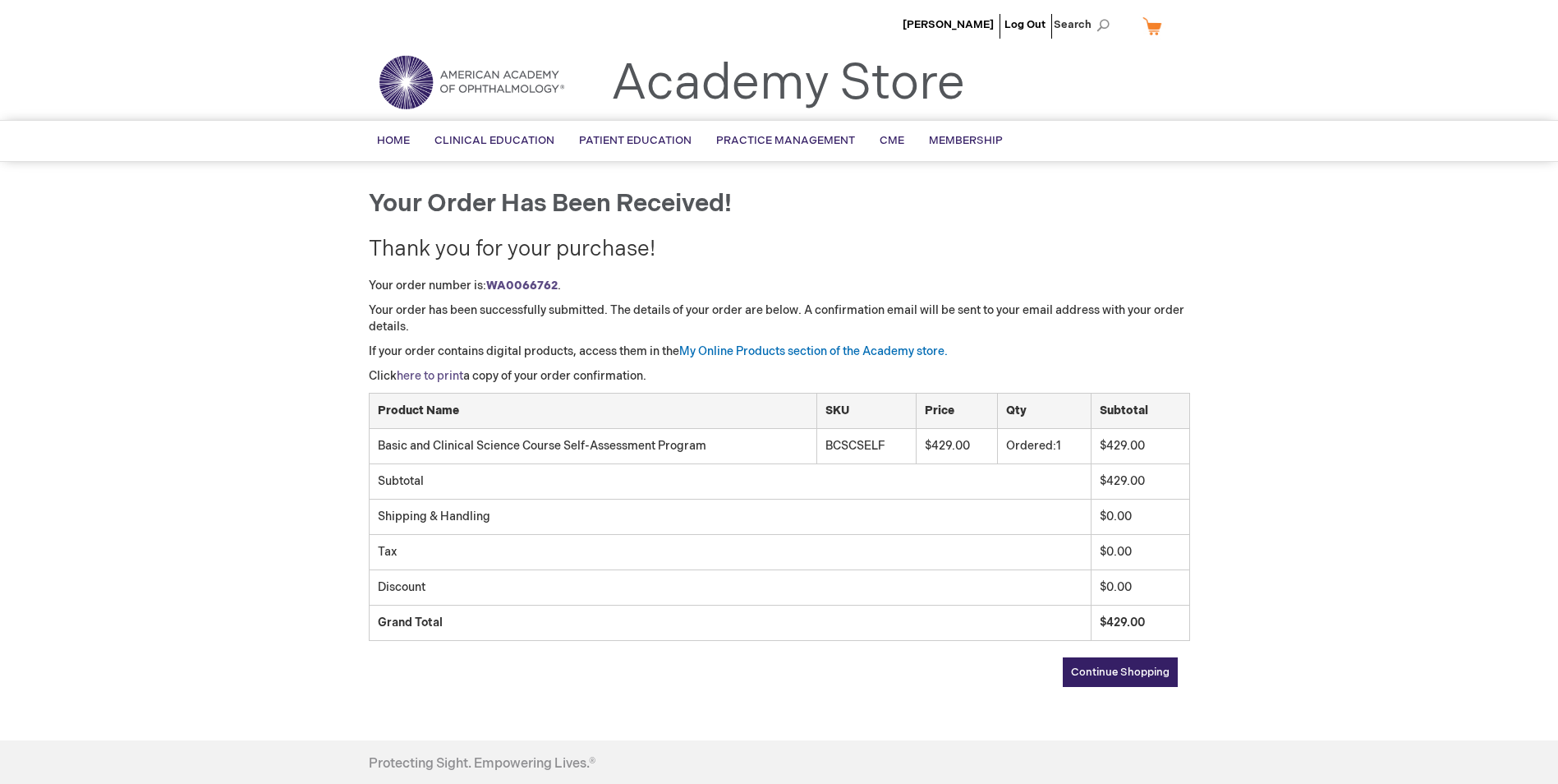
click at [461, 383] on link "here to print" at bounding box center [429, 376] width 67 height 14
click at [794, 348] on link "My Online Products section of the Academy store." at bounding box center [813, 351] width 269 height 14
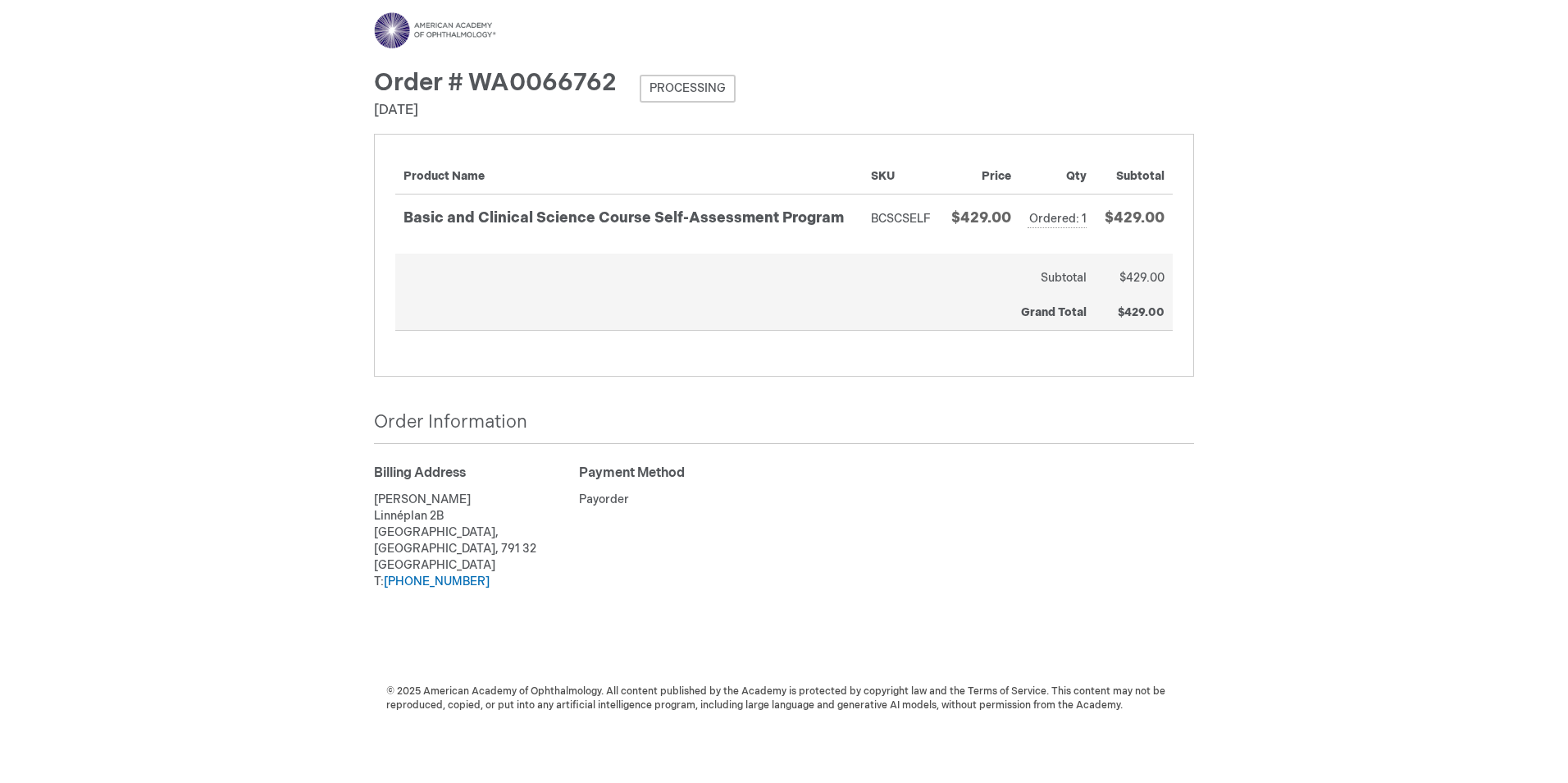
click at [1053, 222] on span "Ordered" at bounding box center [1056, 218] width 53 height 14
